Goal: Information Seeking & Learning: Learn about a topic

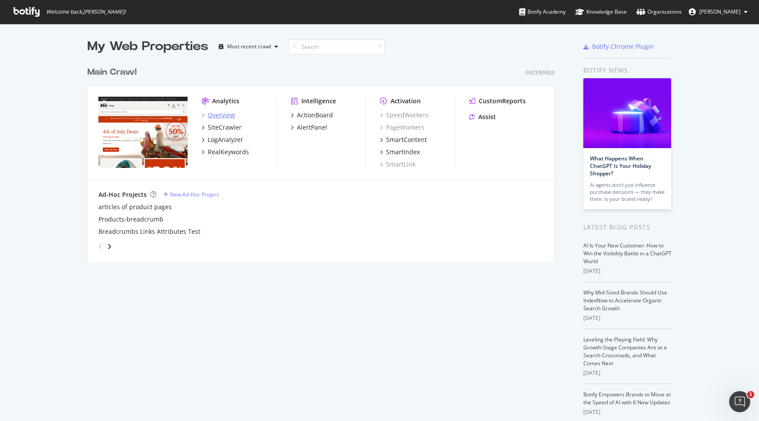
click at [226, 116] on div "Overview" at bounding box center [221, 115] width 27 height 9
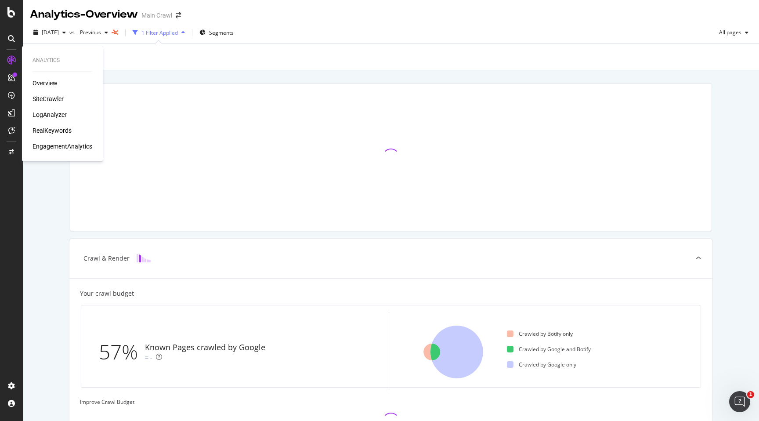
click at [53, 99] on div "SiteCrawler" at bounding box center [48, 98] width 31 height 9
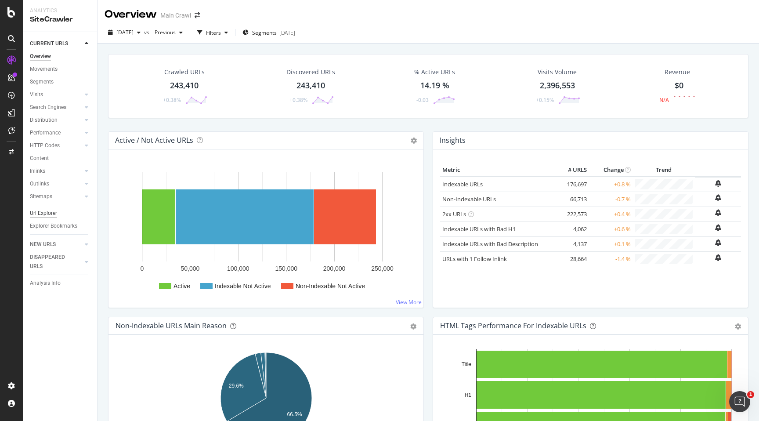
click at [32, 211] on div "Url Explorer" at bounding box center [43, 213] width 27 height 9
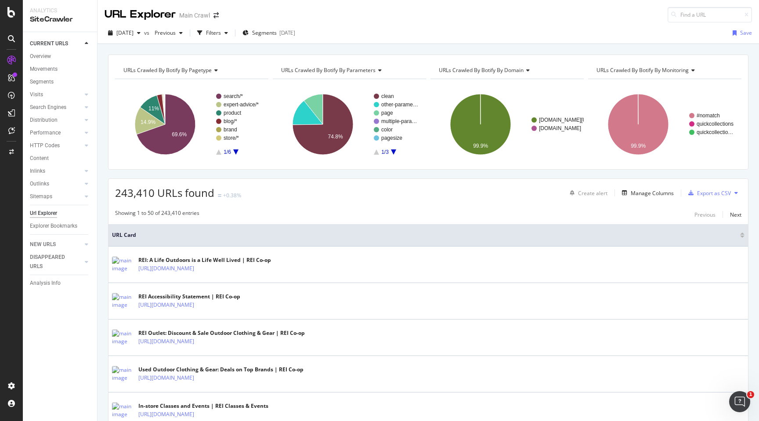
click at [236, 151] on icon "A chart." at bounding box center [235, 151] width 5 height 5
click at [221, 33] on div "Filters" at bounding box center [213, 32] width 15 height 7
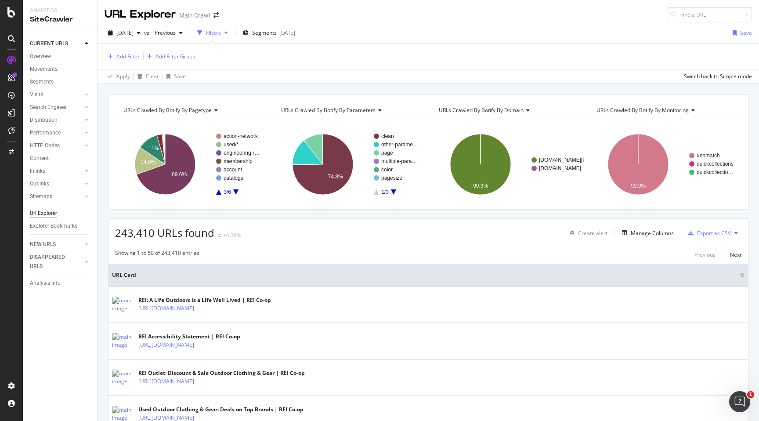
click at [125, 55] on div "Add Filter" at bounding box center [127, 56] width 23 height 7
click at [415, 281] on th "URL Card" at bounding box center [429, 275] width 640 height 22
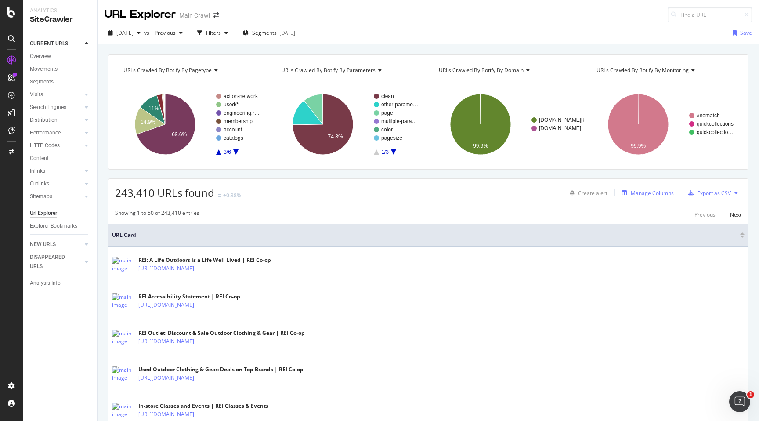
click at [660, 188] on button "Manage Columns" at bounding box center [646, 193] width 55 height 11
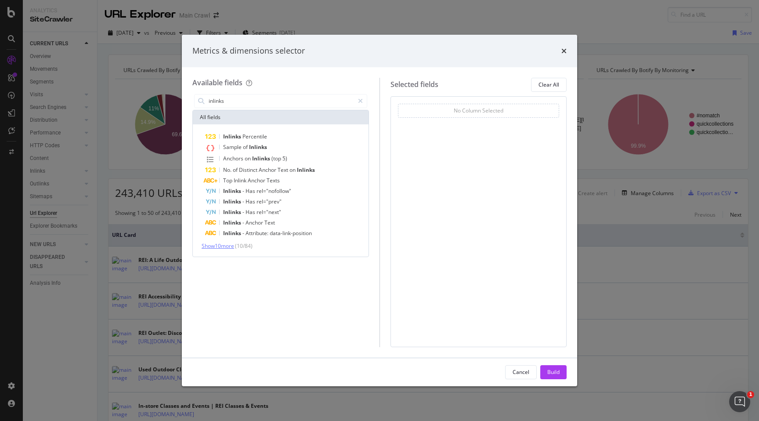
type input "inlinks"
click at [224, 246] on span "Show 10 more" at bounding box center [218, 245] width 33 height 7
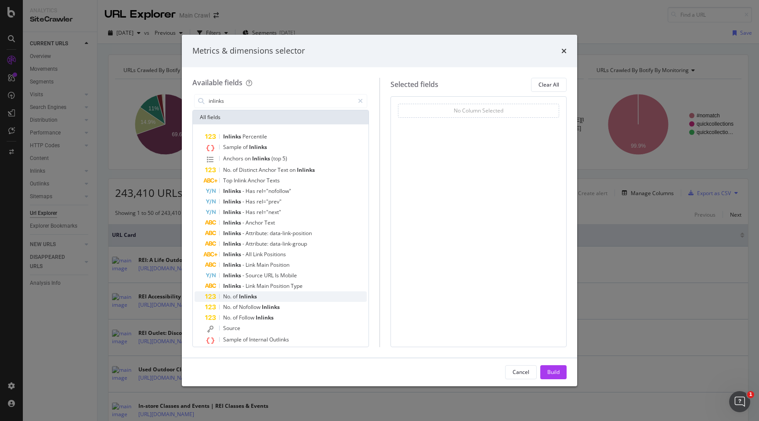
click at [243, 299] on span "Inlinks" at bounding box center [248, 296] width 18 height 7
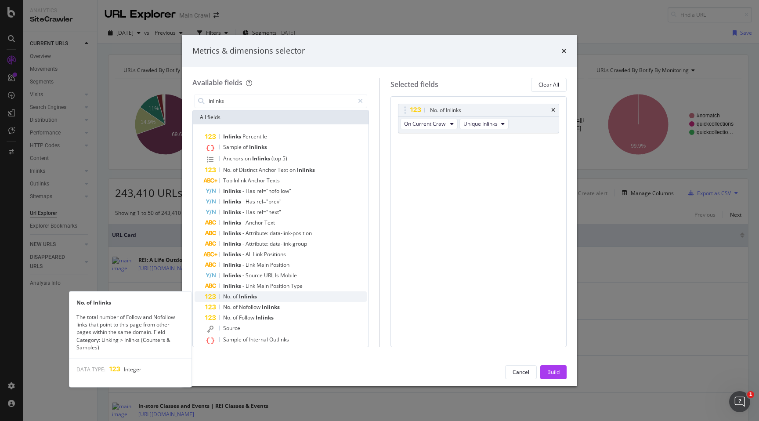
click at [242, 295] on span "Inlinks" at bounding box center [248, 296] width 18 height 7
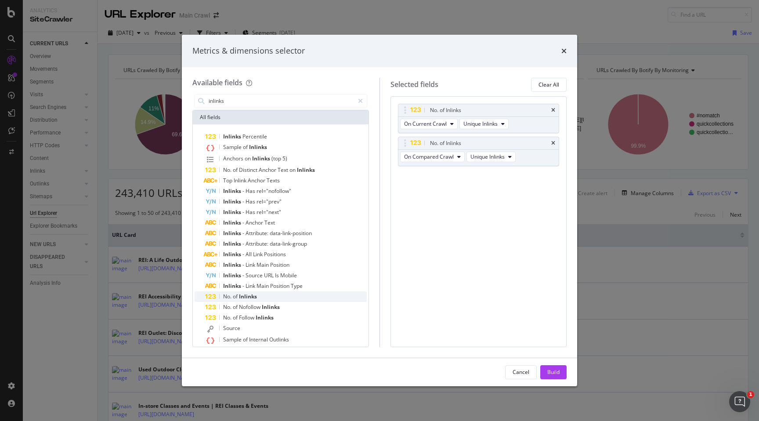
click at [242, 294] on span "Inlinks" at bounding box center [248, 296] width 18 height 7
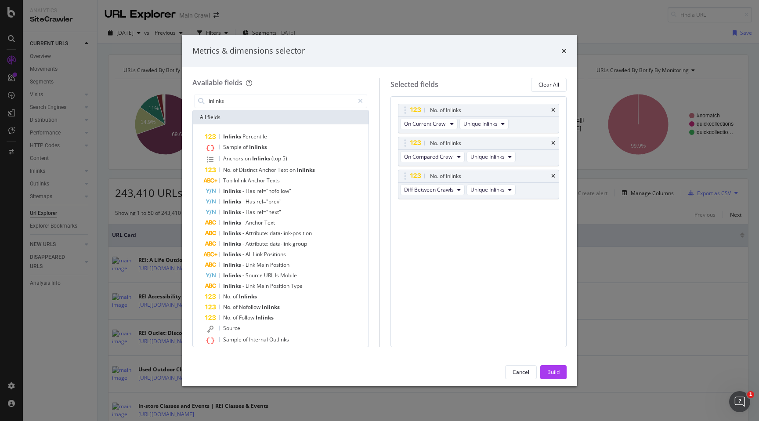
click at [552, 375] on div "Build" at bounding box center [553, 371] width 12 height 7
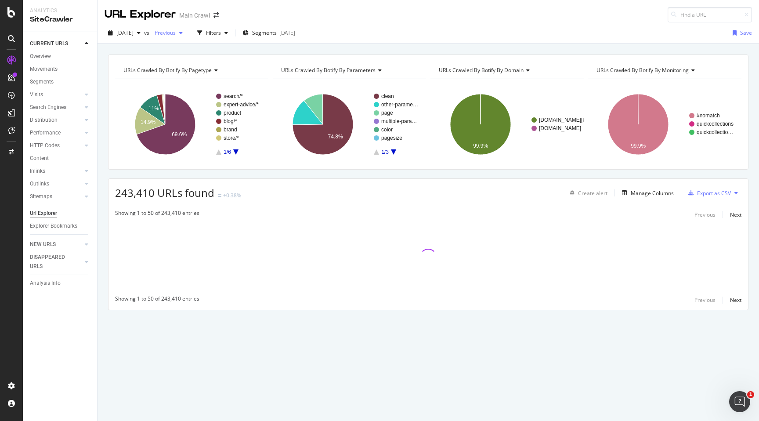
click at [176, 29] on span "Previous" at bounding box center [163, 32] width 25 height 7
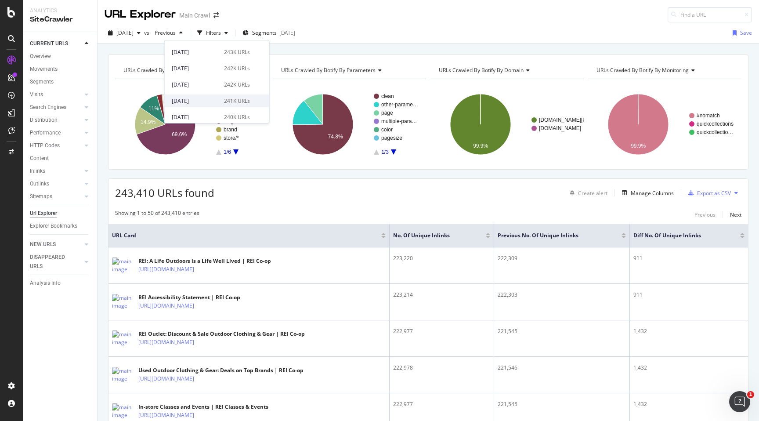
scroll to position [63, 0]
click at [197, 99] on div "2025 Aug. 13th" at bounding box center [195, 99] width 47 height 8
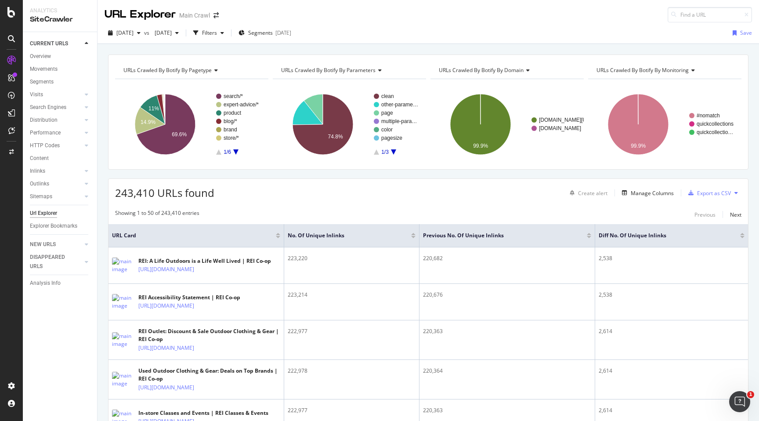
click at [743, 237] on div at bounding box center [742, 237] width 4 height 2
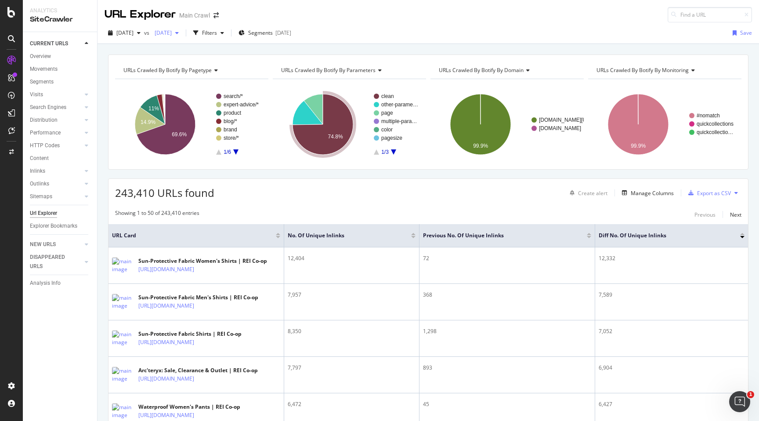
click at [182, 37] on div "2025 Aug. 13th" at bounding box center [166, 32] width 31 height 13
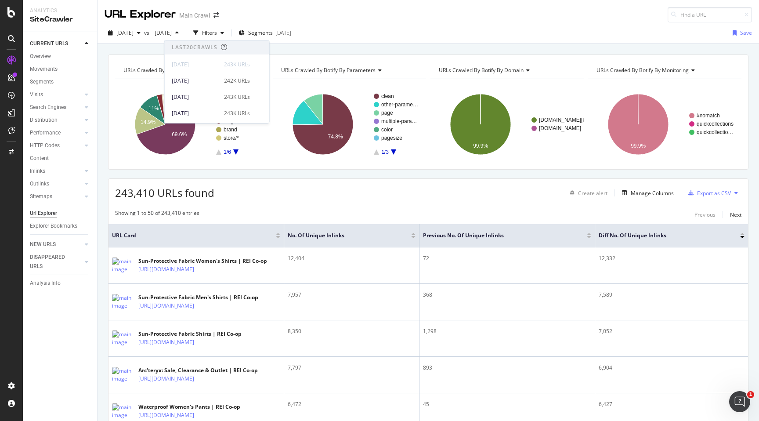
click at [742, 234] on div at bounding box center [742, 234] width 4 height 2
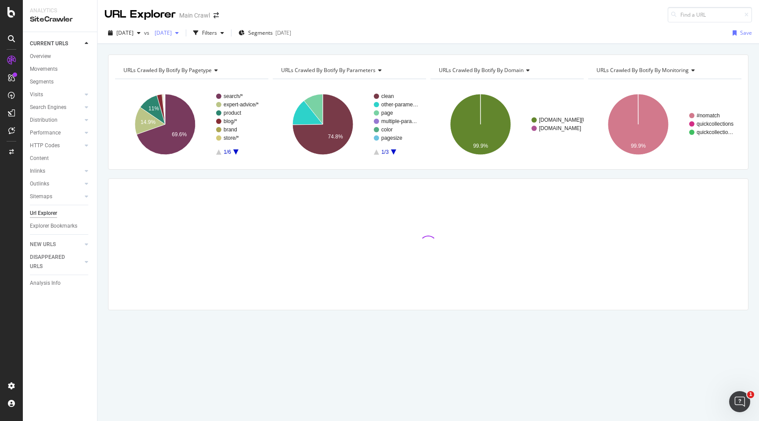
click at [172, 33] on span "2025 Aug. 13th" at bounding box center [161, 32] width 21 height 7
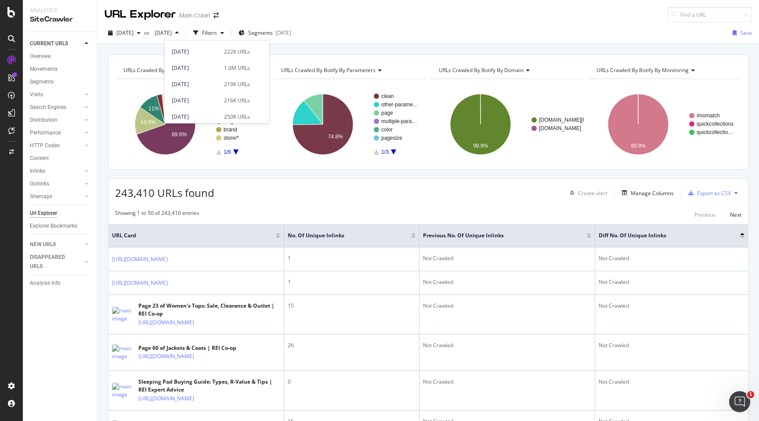
scroll to position [389, 0]
click at [388, 46] on div "URLs Crawled By Botify By pagetype Chart (by Value) Table Expand Export as CSV …" at bounding box center [429, 54] width 662 height 21
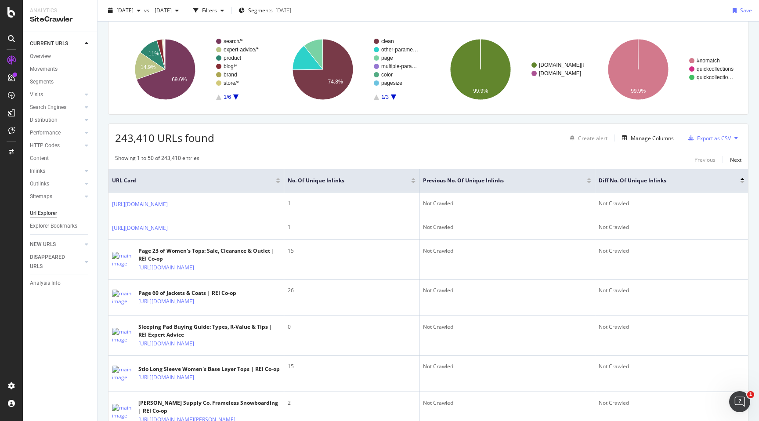
scroll to position [0, 0]
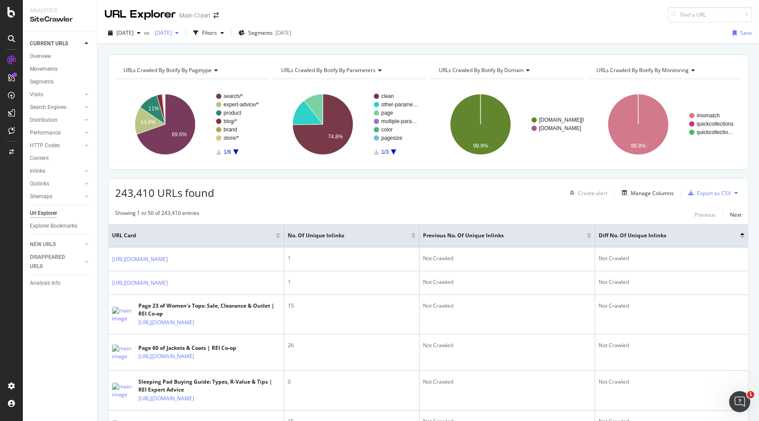
click at [172, 34] on span "2025 Aug. 13th" at bounding box center [161, 32] width 21 height 7
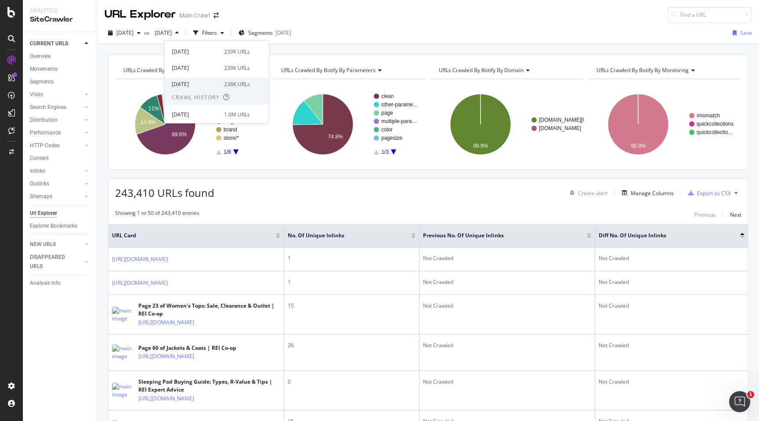
scroll to position [295, 0]
click at [203, 106] on div "[DATE]" at bounding box center [195, 109] width 47 height 8
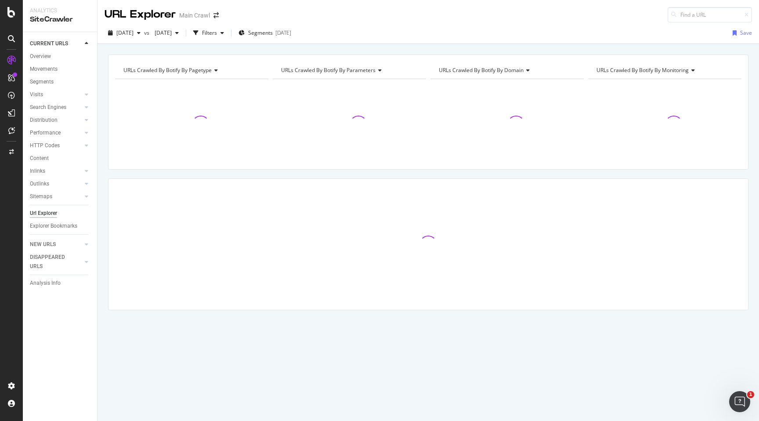
click at [288, 53] on div "URLs Crawled By Botify By pagetype Chart (by Value) Table Expand Export as CSV …" at bounding box center [429, 54] width 662 height 21
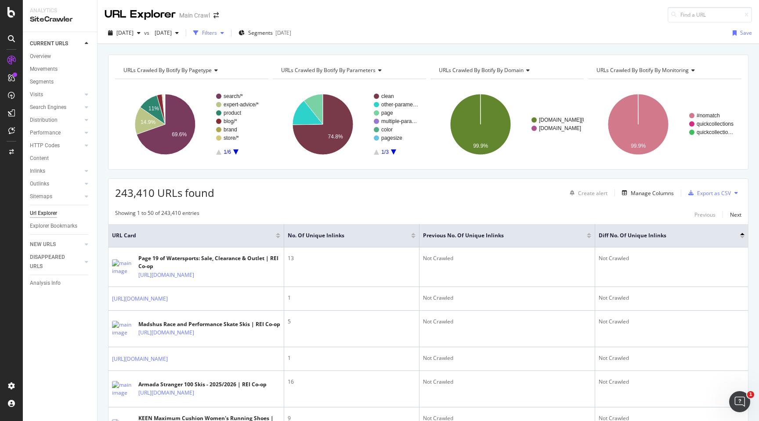
click at [202, 33] on div "button" at bounding box center [196, 33] width 12 height 12
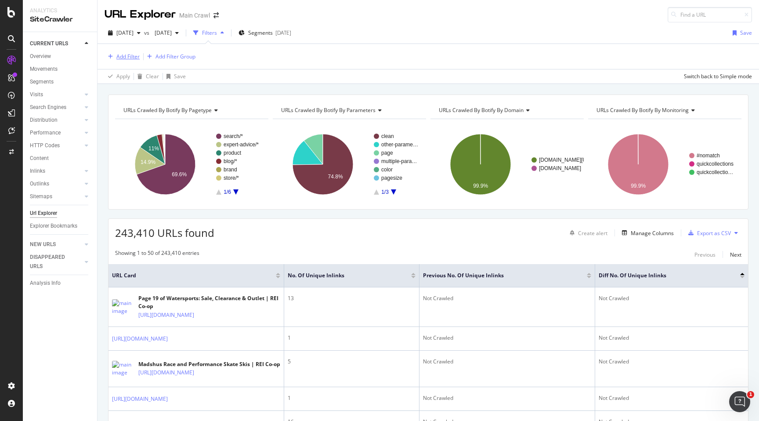
click at [122, 58] on div "Add Filter" at bounding box center [127, 56] width 23 height 7
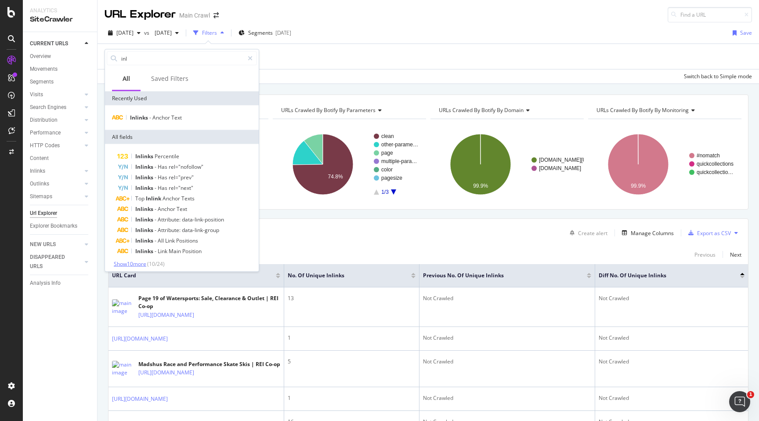
type input "inl"
click at [128, 265] on span "Show 10 more" at bounding box center [130, 263] width 33 height 7
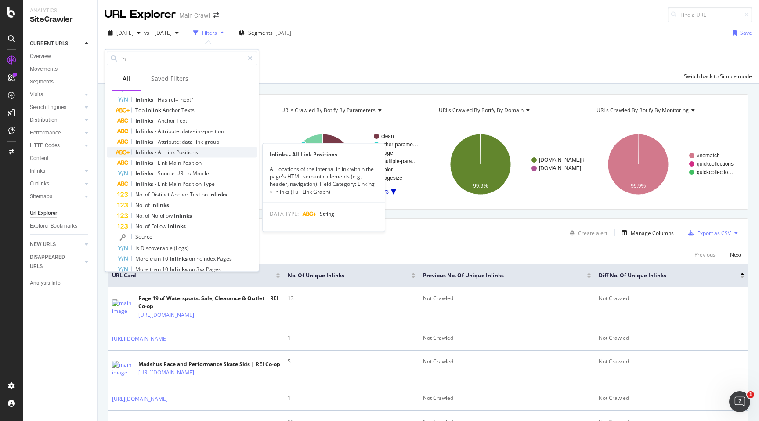
scroll to position [109, 0]
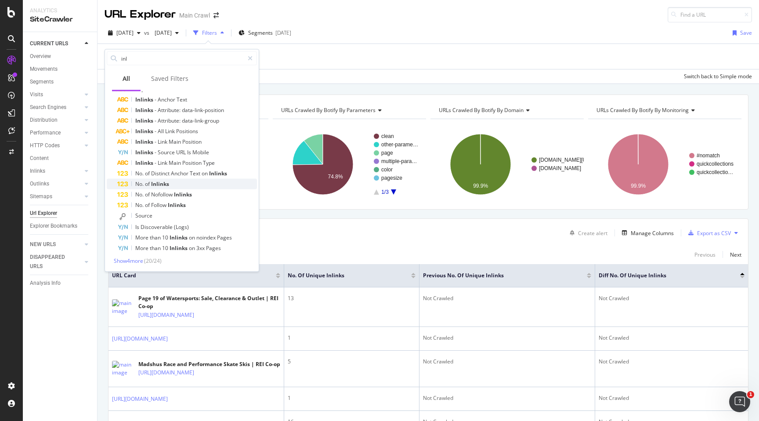
click at [165, 186] on span "Inlinks" at bounding box center [160, 183] width 18 height 7
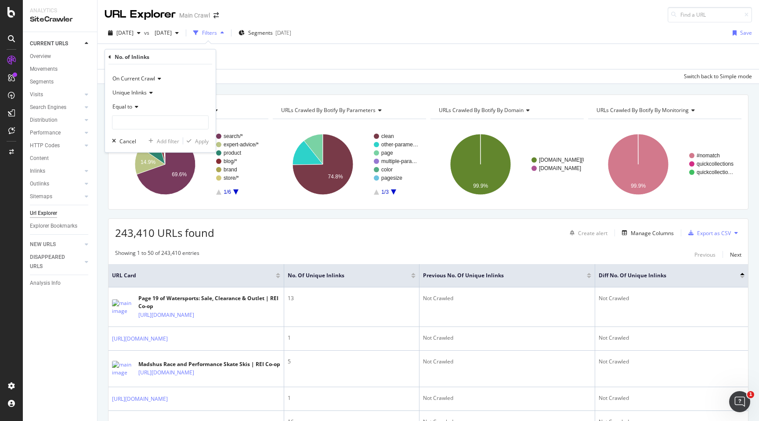
click at [137, 109] on div "Equal to" at bounding box center [160, 107] width 97 height 14
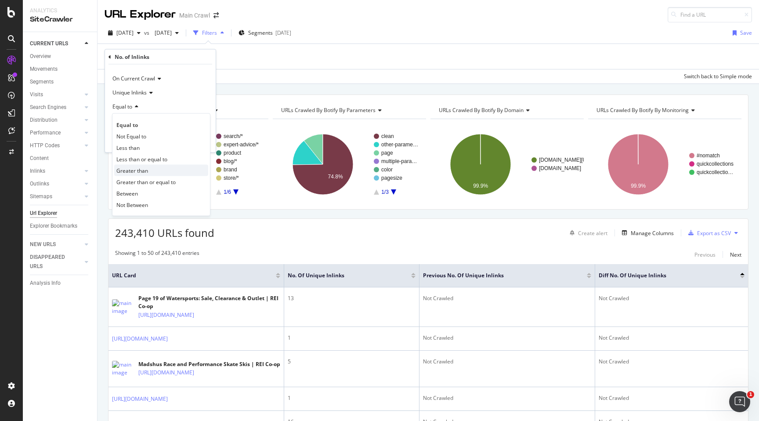
click at [127, 171] on span "Greater than" at bounding box center [132, 170] width 32 height 7
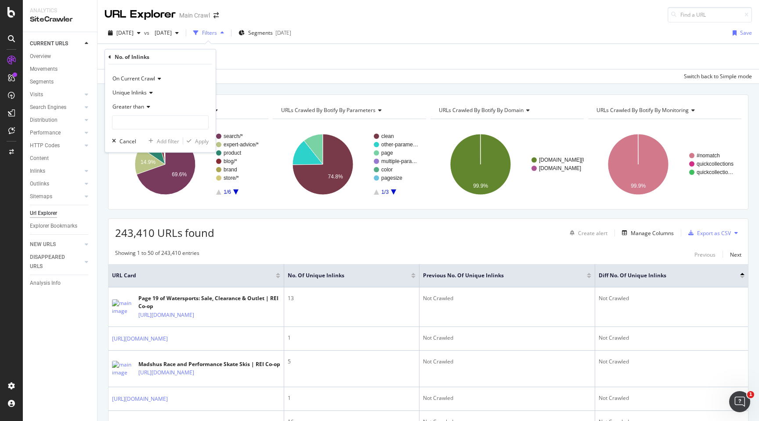
click at [141, 81] on span "On Current Crawl" at bounding box center [133, 78] width 43 height 7
click at [135, 111] on span "On Compared Crawl" at bounding box center [141, 107] width 50 height 7
click at [134, 119] on input "number" at bounding box center [160, 123] width 97 height 14
click at [127, 105] on span "Equal to" at bounding box center [122, 106] width 20 height 7
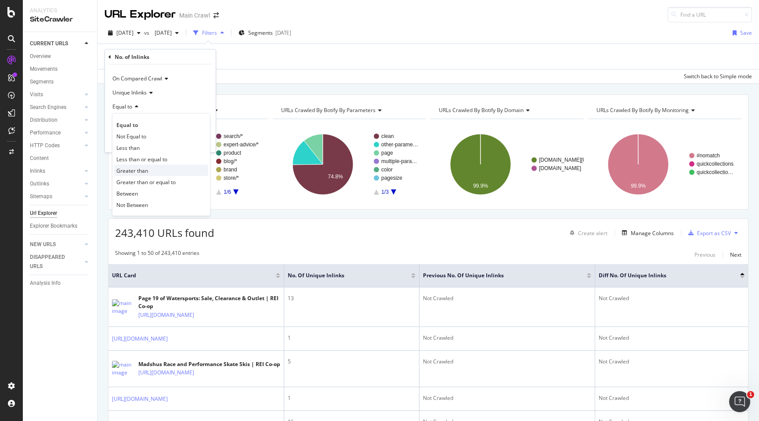
click at [126, 171] on span "Greater than" at bounding box center [132, 170] width 32 height 7
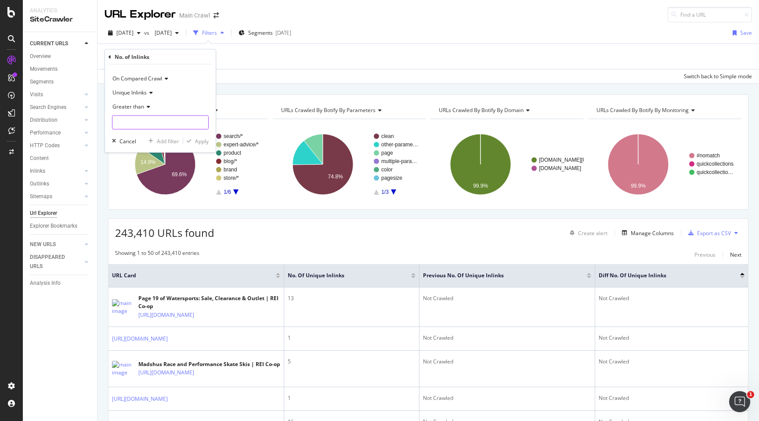
click at [128, 123] on input "number" at bounding box center [160, 123] width 97 height 14
type input "0"
click at [199, 140] on div "Apply" at bounding box center [202, 140] width 14 height 7
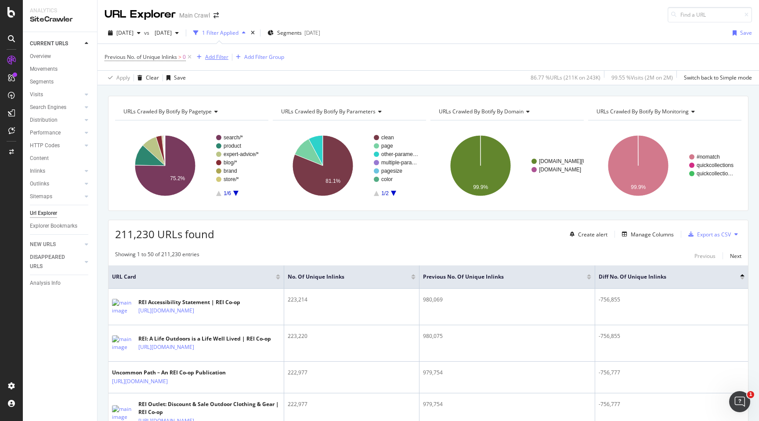
click at [214, 59] on div "Add Filter" at bounding box center [216, 56] width 23 height 7
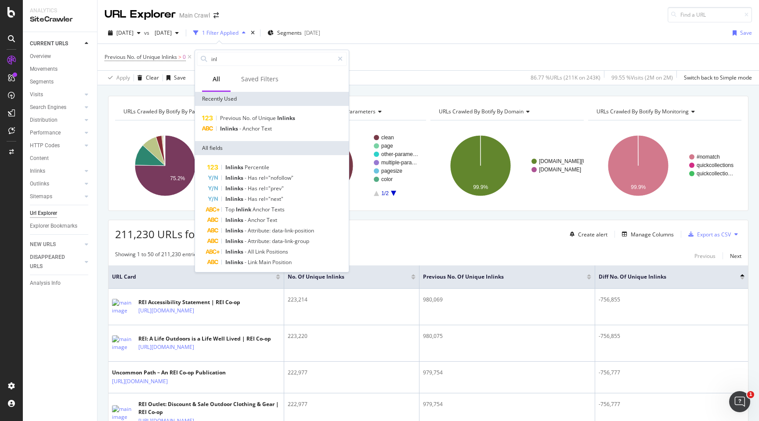
click at [173, 92] on div "URLs Crawled By Botify By pagetype Chart (by Value) Table Expand Export as CSV …" at bounding box center [429, 95] width 662 height 21
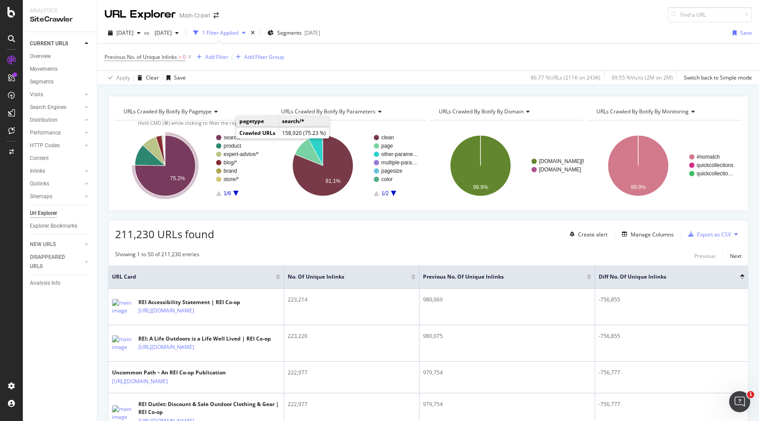
click at [229, 136] on text "search/*" at bounding box center [233, 137] width 19 height 6
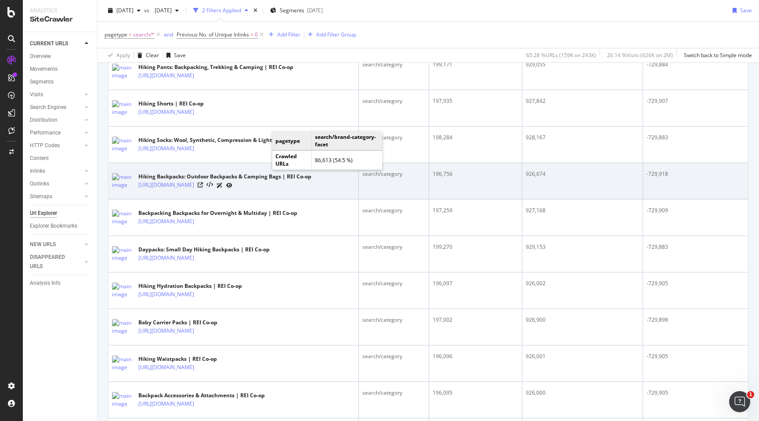
scroll to position [352, 0]
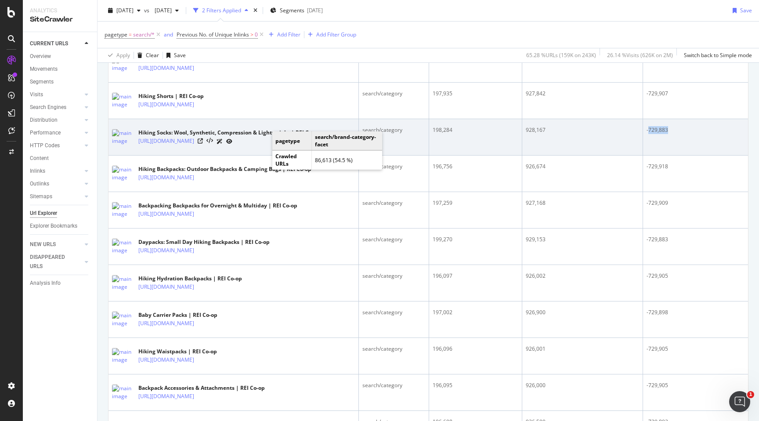
drag, startPoint x: 648, startPoint y: 131, endPoint x: 674, endPoint y: 128, distance: 25.7
click at [674, 128] on div "-729,883" at bounding box center [696, 130] width 98 height 8
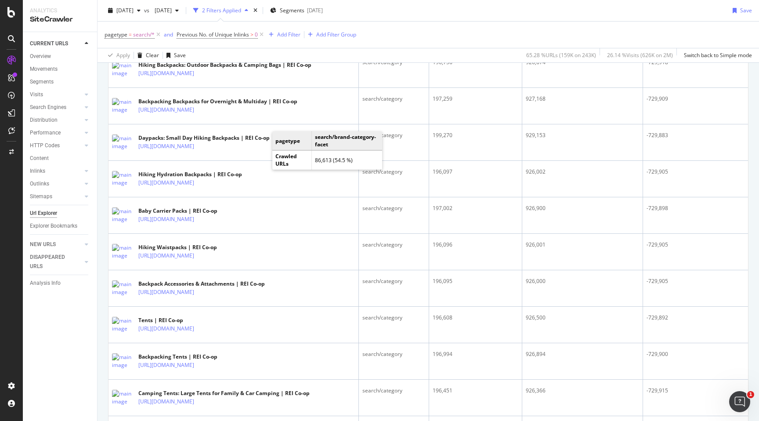
scroll to position [464, 0]
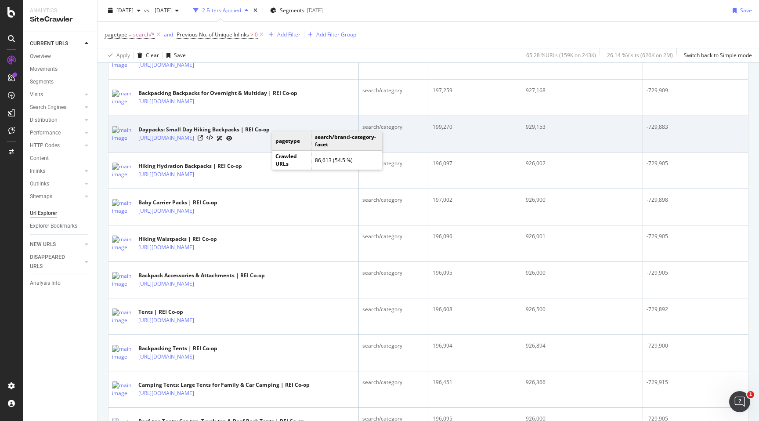
click at [665, 131] on td "-729,883" at bounding box center [695, 134] width 105 height 36
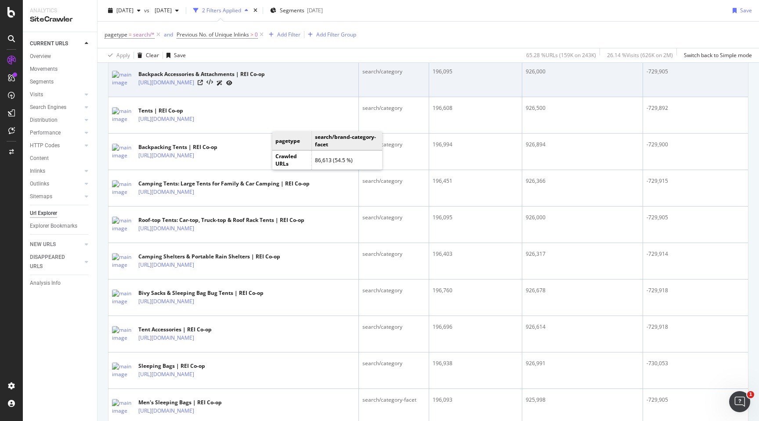
scroll to position [668, 0]
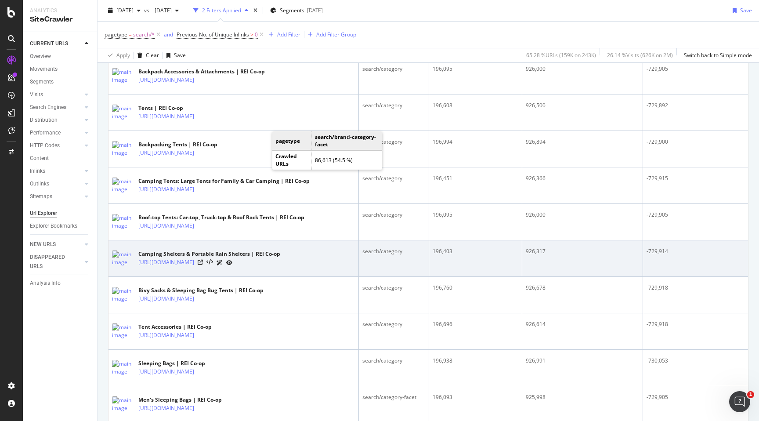
click at [467, 247] on div "196,403" at bounding box center [476, 251] width 86 height 8
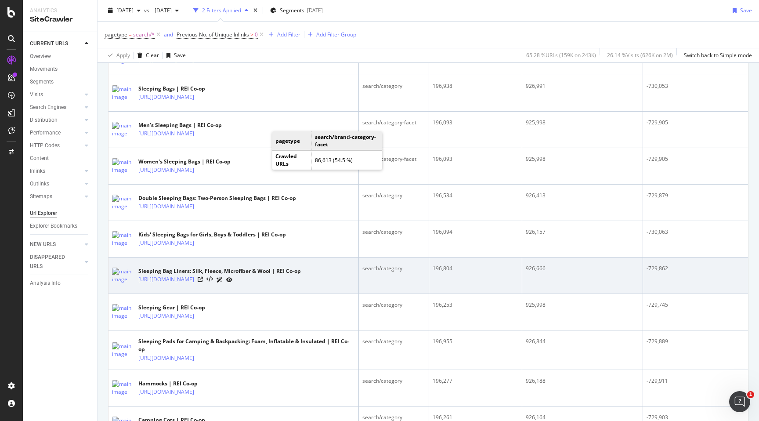
scroll to position [943, 0]
click at [194, 281] on link "[URL][DOMAIN_NAME]" at bounding box center [166, 279] width 56 height 9
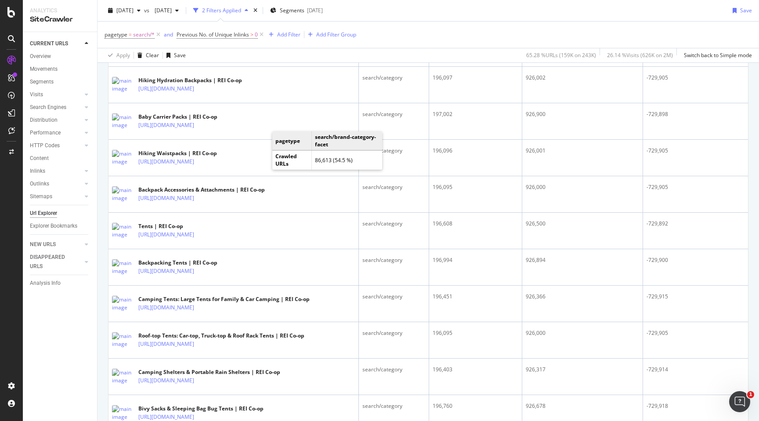
scroll to position [553, 0]
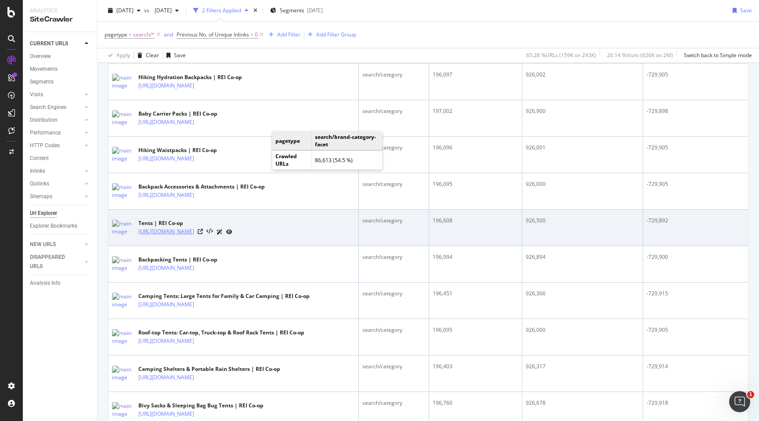
click at [165, 234] on link "https://www.rei.com/c/tents" at bounding box center [166, 231] width 56 height 9
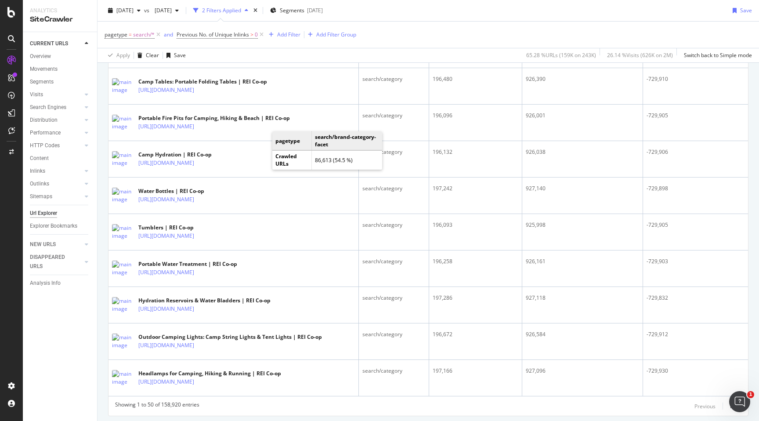
scroll to position [1742, 0]
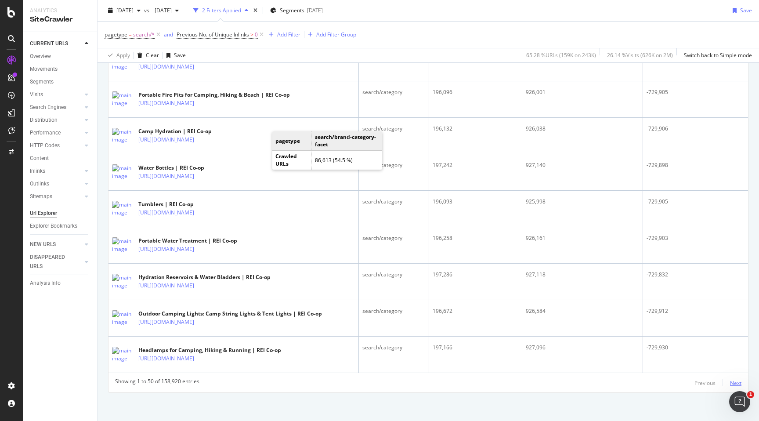
click at [739, 379] on div "Next" at bounding box center [735, 382] width 11 height 7
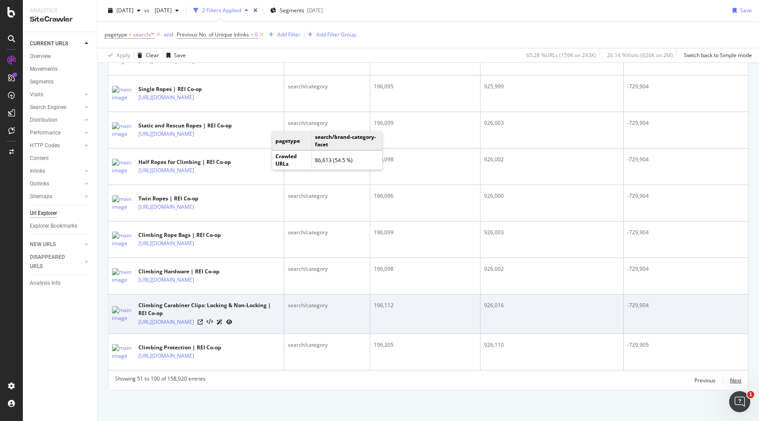
scroll to position [1841, 0]
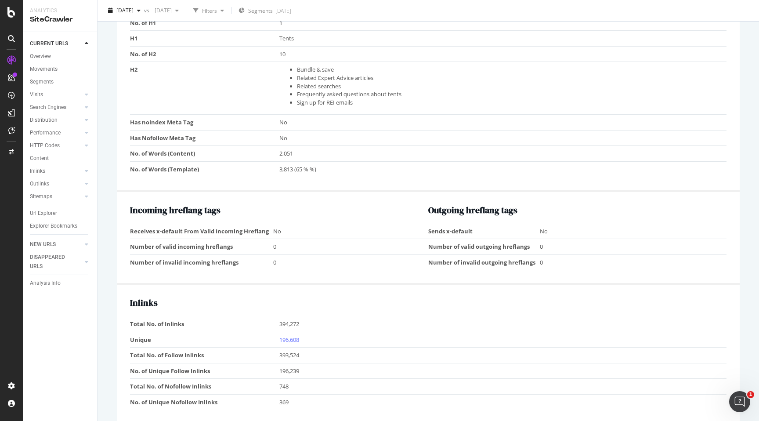
scroll to position [694, 0]
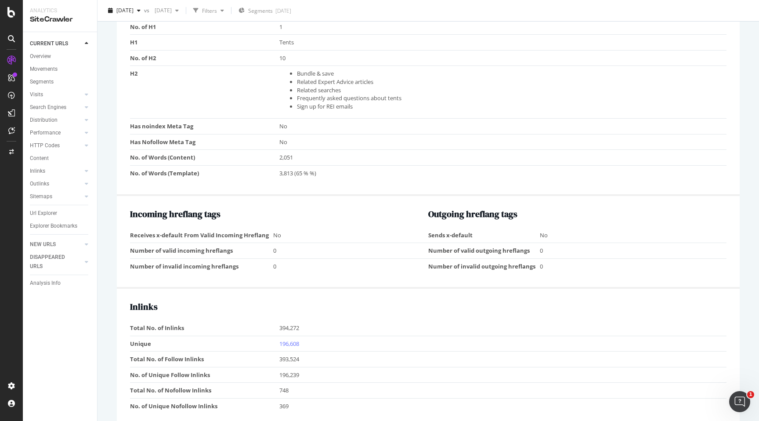
click at [320, 94] on li "Related searches" at bounding box center [510, 90] width 426 height 8
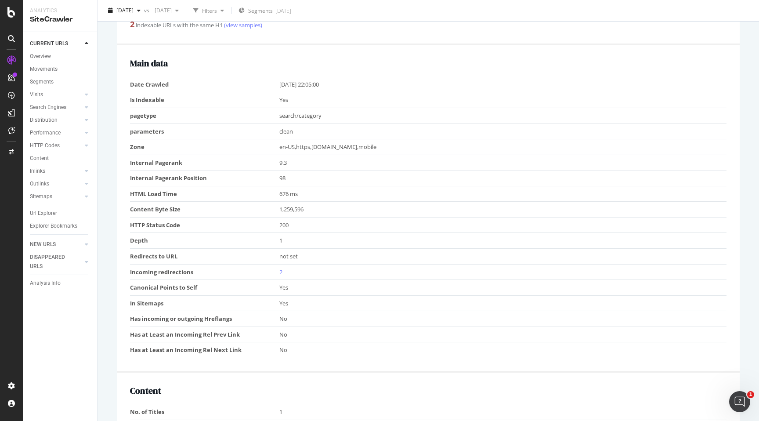
scroll to position [207, 0]
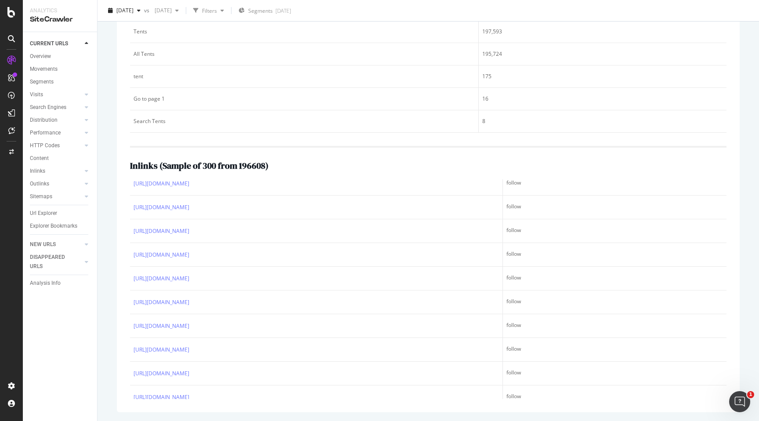
scroll to position [899, 0]
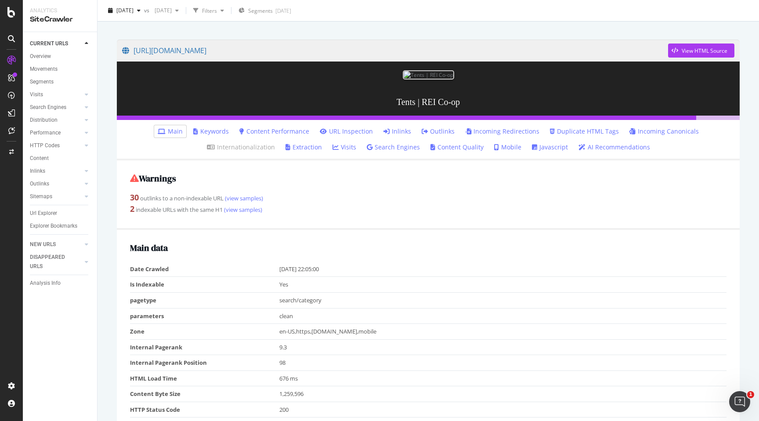
scroll to position [57, 0]
